Goal: Task Accomplishment & Management: Manage account settings

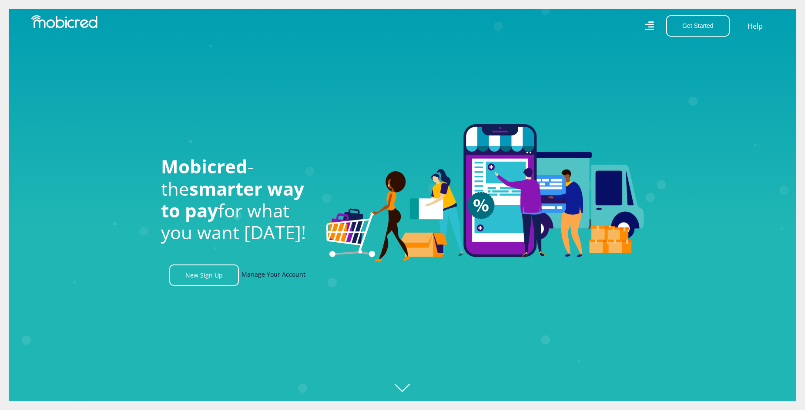
scroll to position [0, 1116]
click at [274, 266] on link "Manage Your Account" at bounding box center [274, 274] width 64 height 21
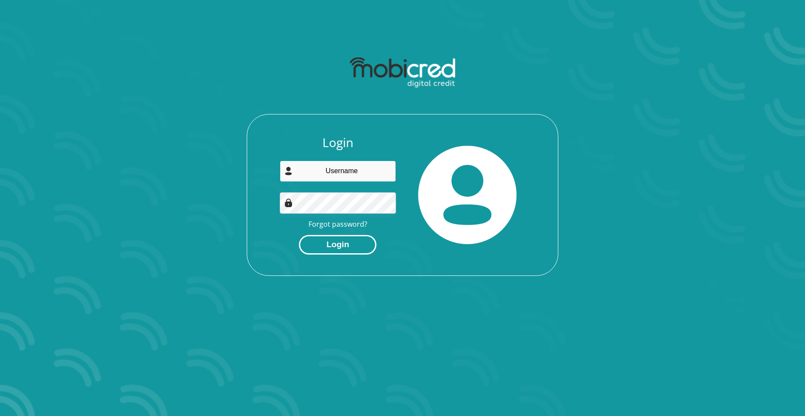
type input "[PERSON_NAME][EMAIL_ADDRESS][DOMAIN_NAME]"
click at [340, 241] on button "Login" at bounding box center [337, 245] width 77 height 20
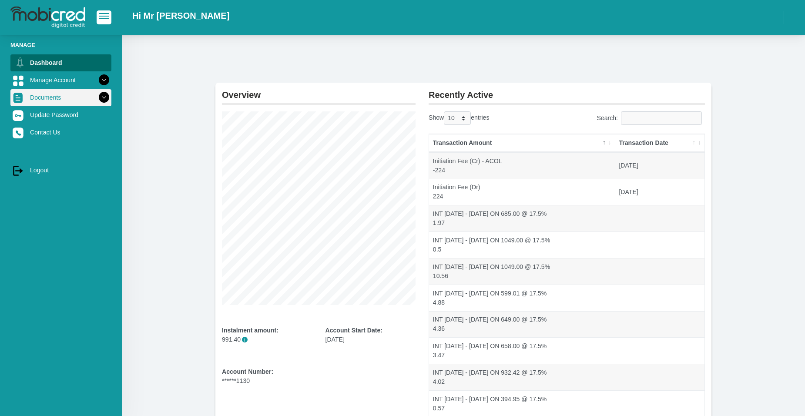
click at [71, 96] on link "Documents" at bounding box center [60, 97] width 101 height 17
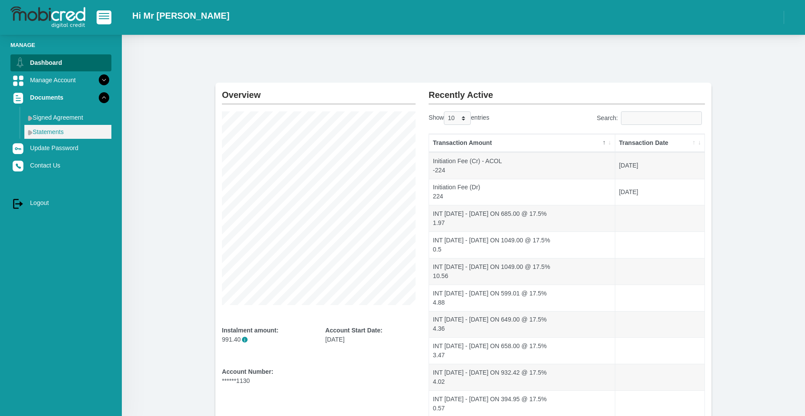
click at [61, 133] on link "Statements" at bounding box center [67, 132] width 87 height 14
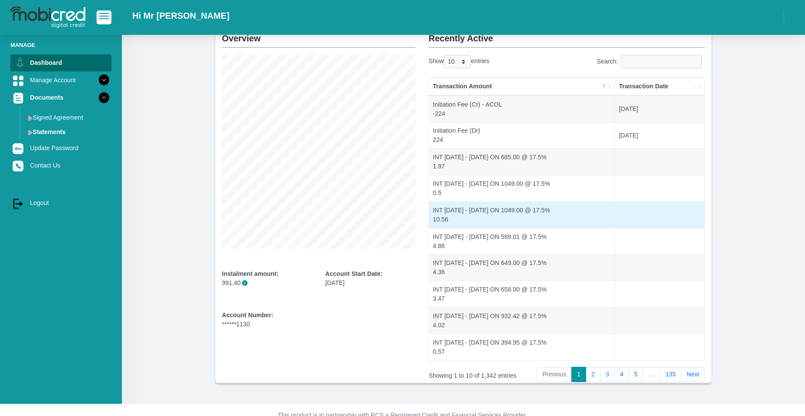
scroll to position [75, 0]
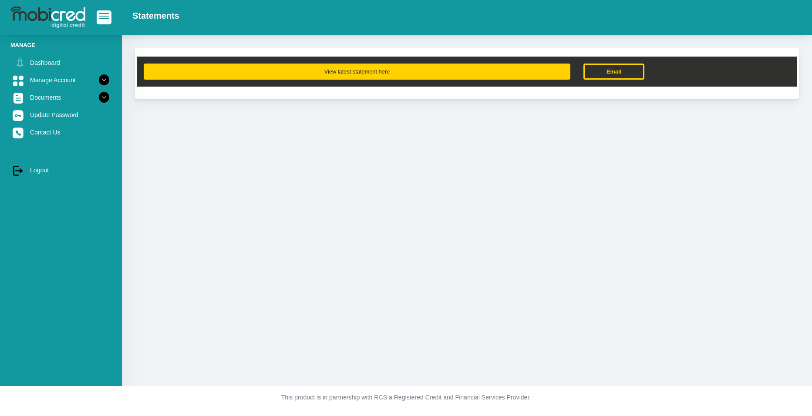
click at [373, 72] on button "View latest statement here" at bounding box center [357, 72] width 427 height 16
